Goal: Information Seeking & Learning: Find specific fact

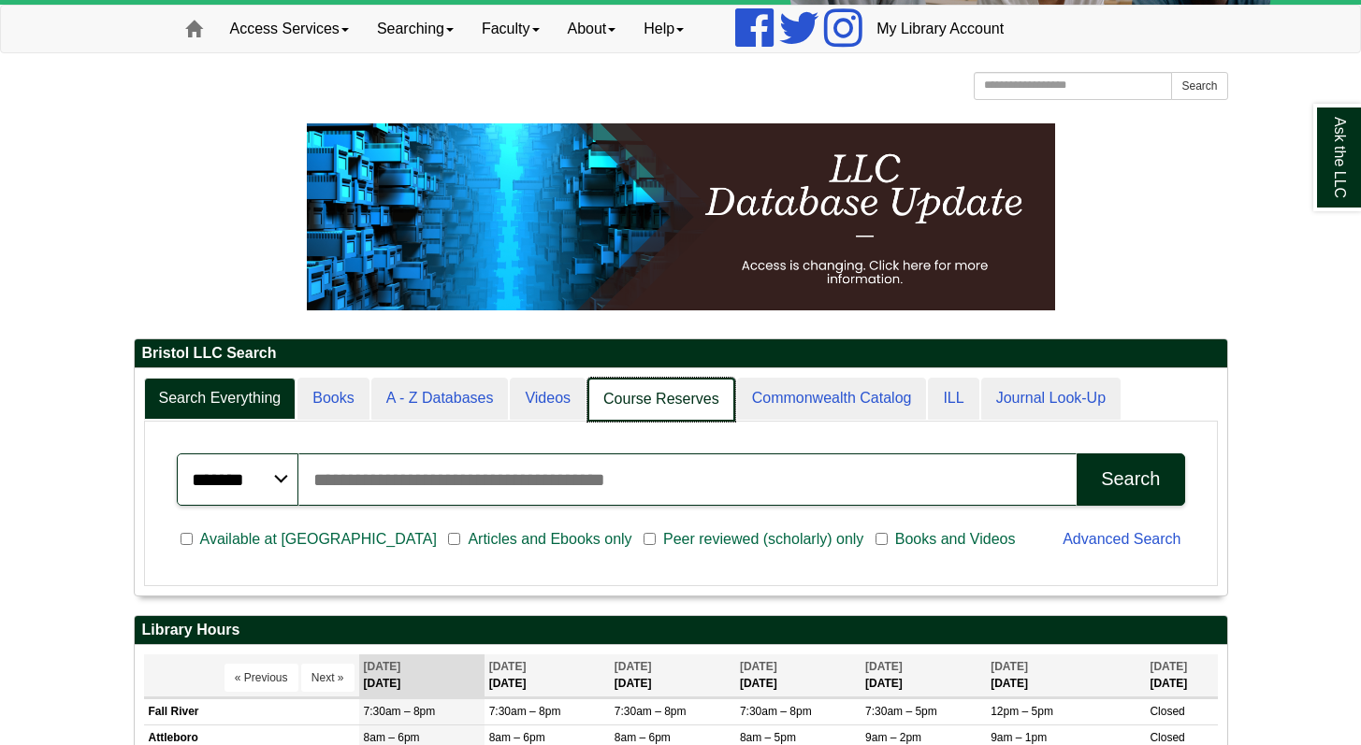
scroll to position [227, 1092]
click at [672, 403] on link "Course Reserves" at bounding box center [661, 400] width 148 height 44
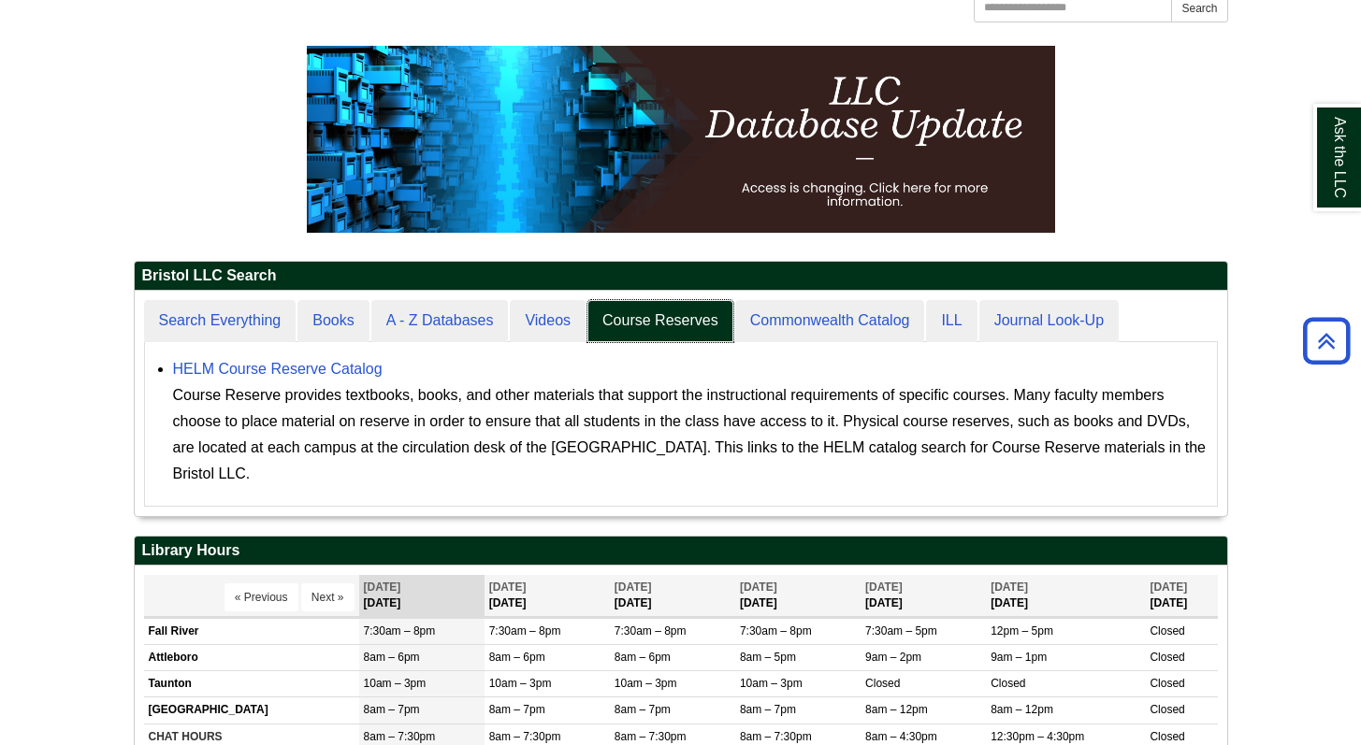
scroll to position [224, 1092]
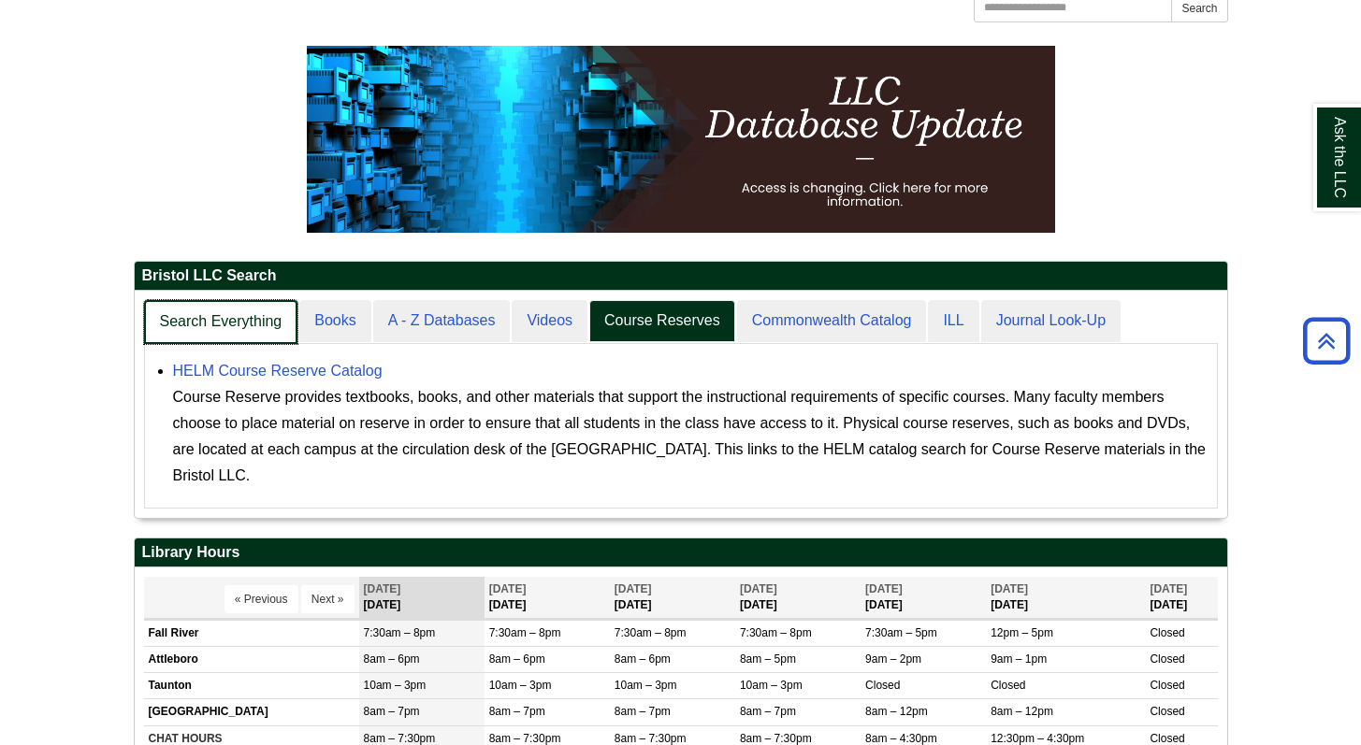
click at [185, 321] on link "Search Everything" at bounding box center [221, 322] width 154 height 44
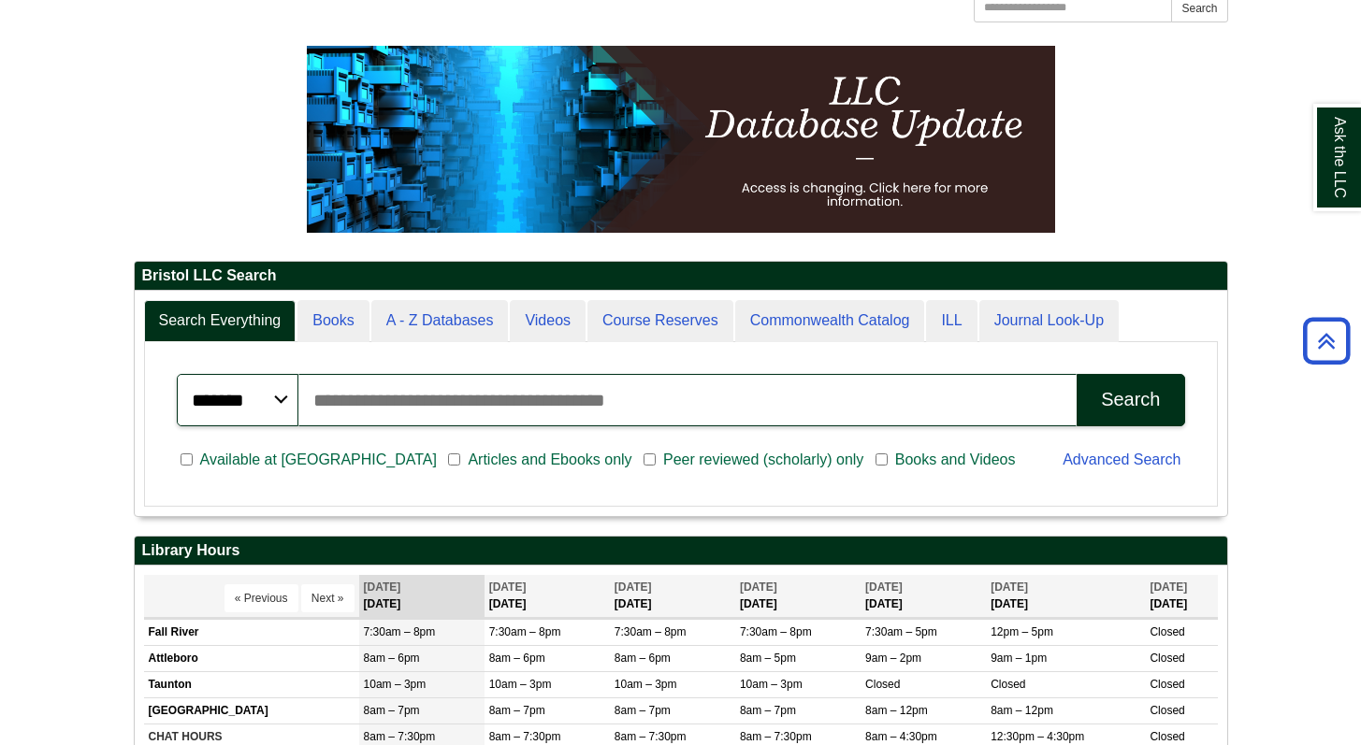
click at [441, 392] on input "Search articles, books, journals & more" at bounding box center [687, 400] width 779 height 52
type input "*"
type input "**********"
click at [1077, 374] on button "Search" at bounding box center [1131, 400] width 108 height 52
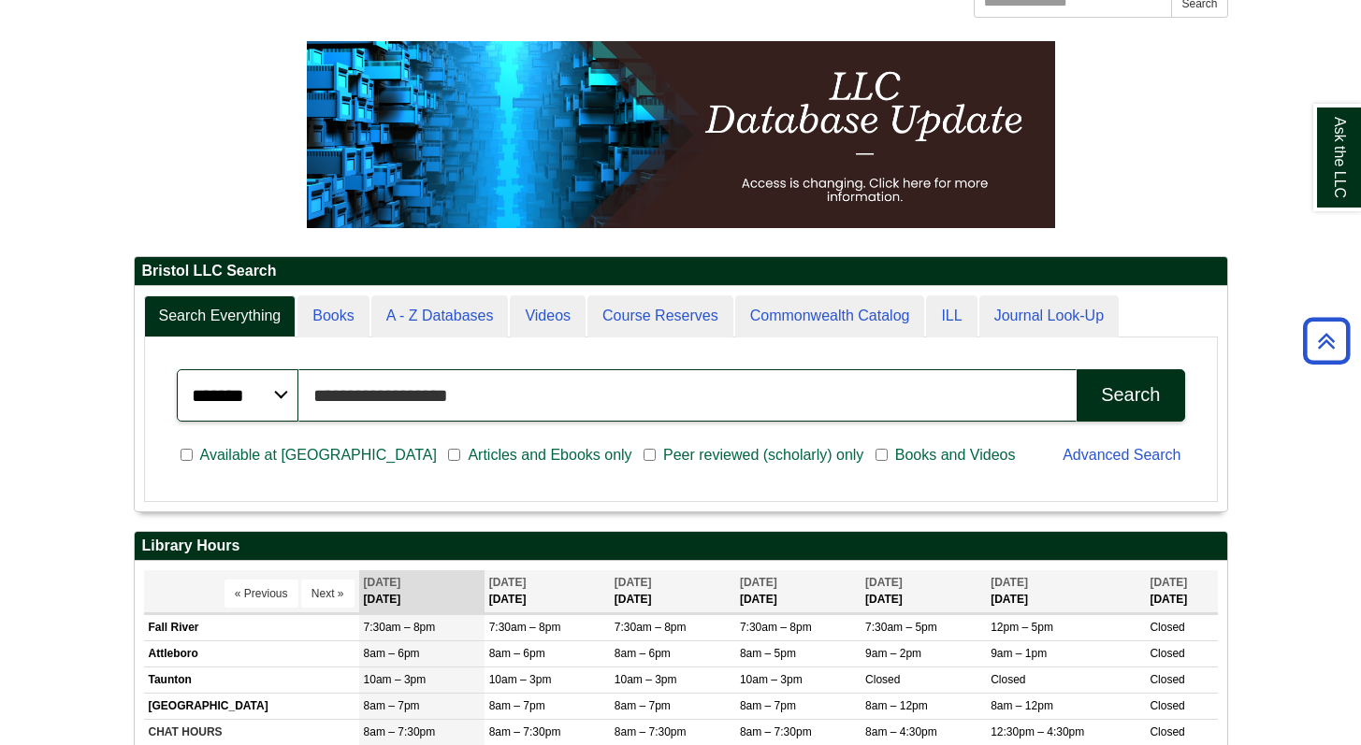
scroll to position [225, 0]
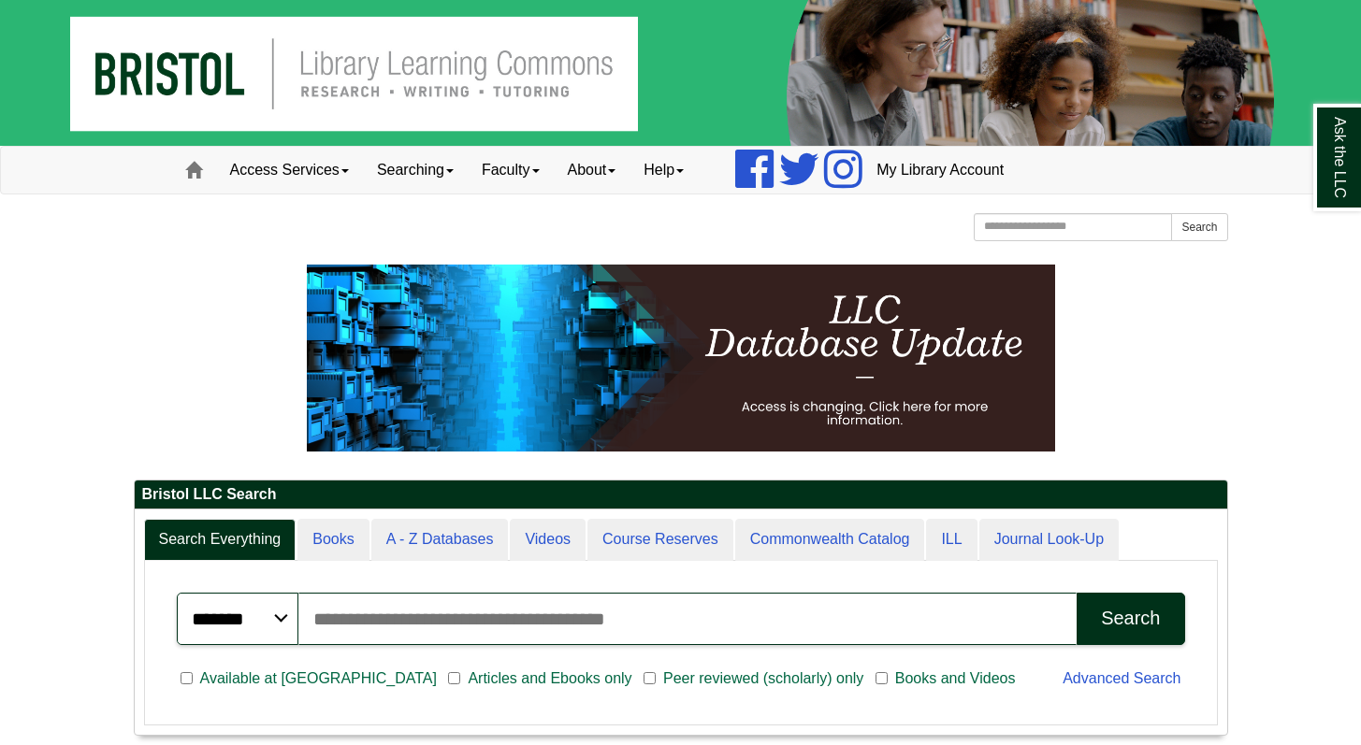
scroll to position [225, 1092]
click at [455, 631] on input "Search articles, books, journals & more" at bounding box center [687, 619] width 779 height 52
type input "**********"
click at [1077, 593] on button "Search" at bounding box center [1131, 619] width 108 height 52
